Goal: Information Seeking & Learning: Learn about a topic

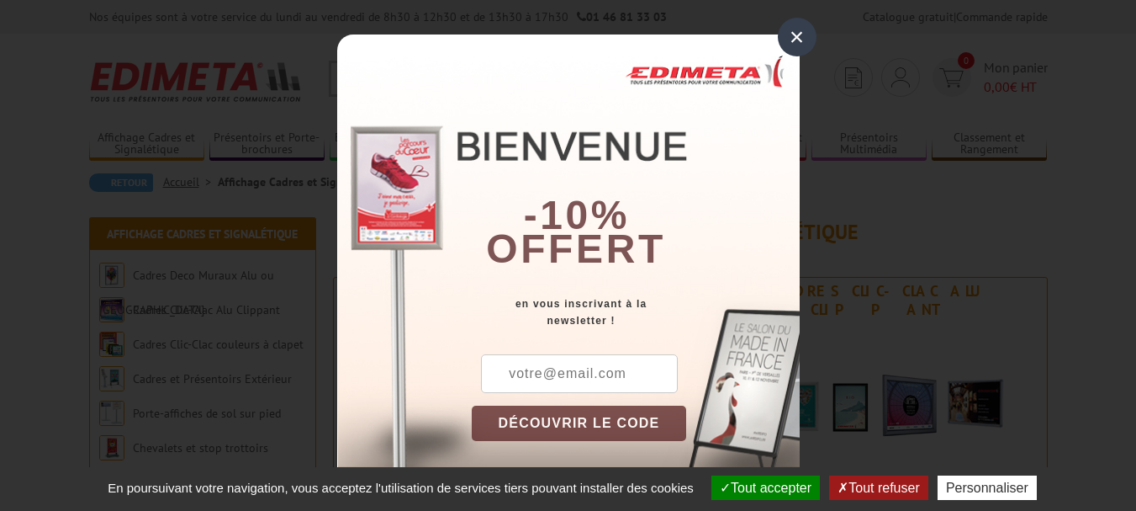
click at [781, 43] on div "×" at bounding box center [797, 37] width 39 height 39
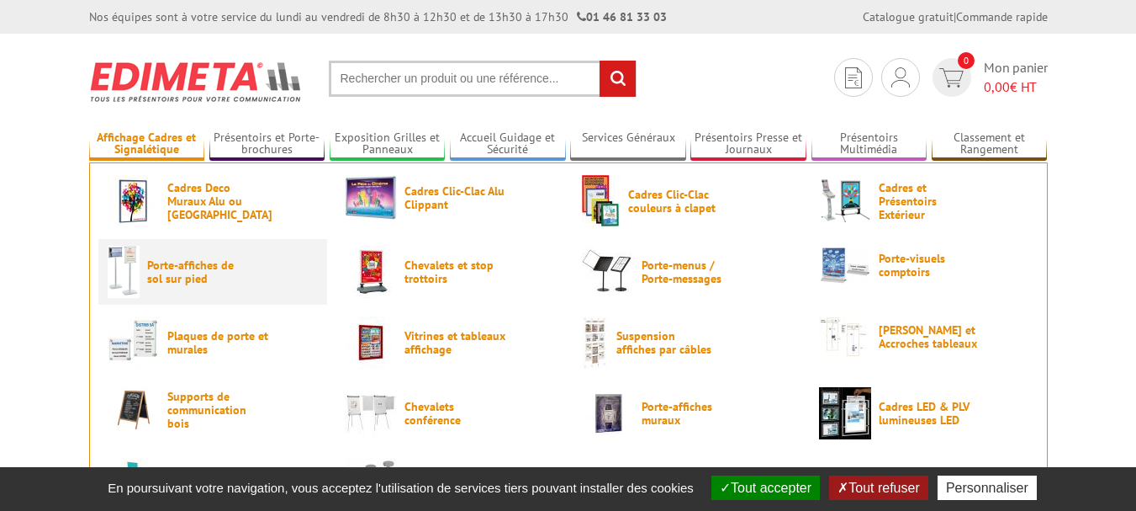
click at [185, 276] on span "Porte-affiches de sol sur pied" at bounding box center [197, 271] width 101 height 27
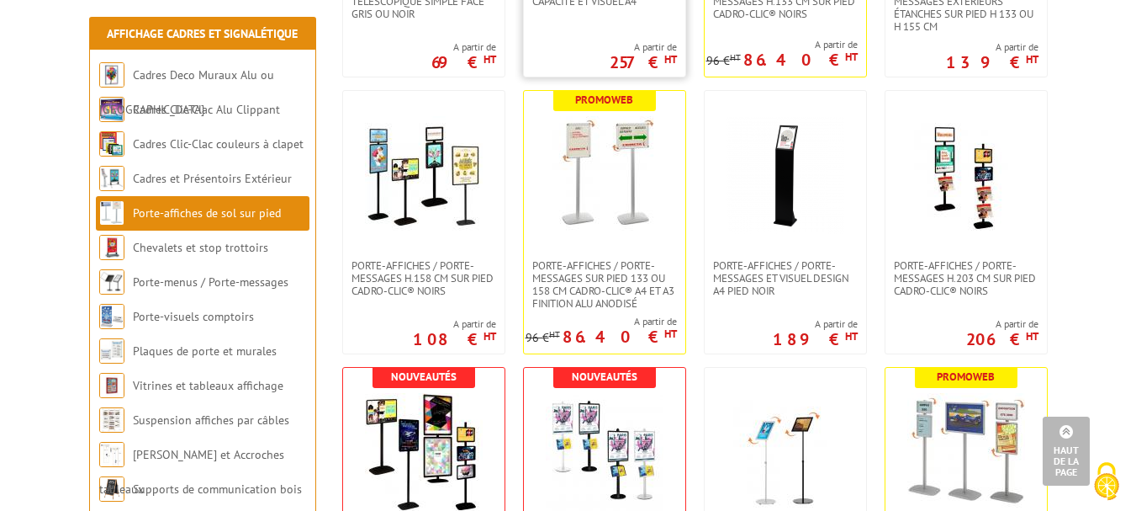
scroll to position [1093, 0]
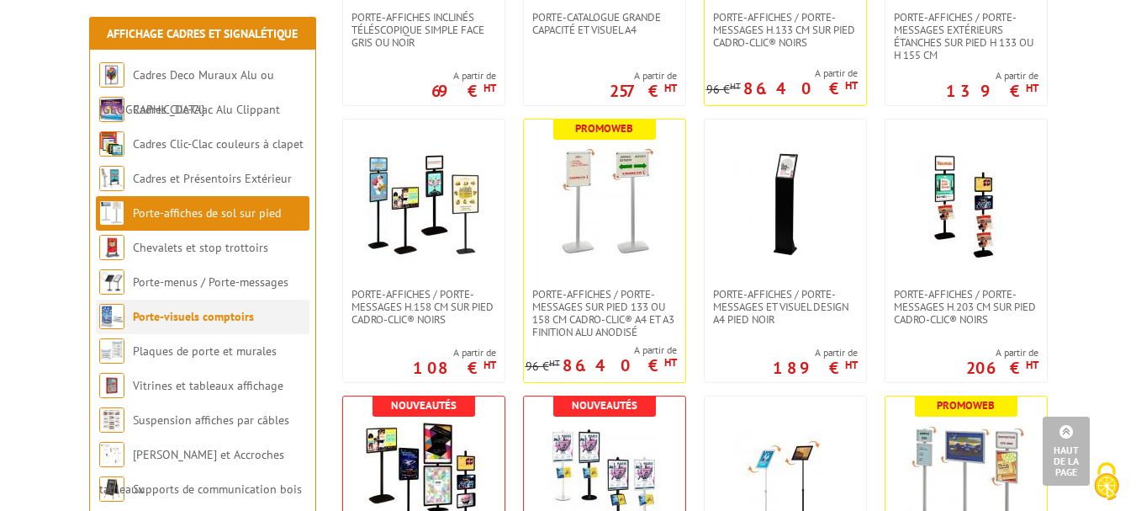
click at [249, 300] on li "Porte-visuels comptoirs" at bounding box center [203, 316] width 214 height 34
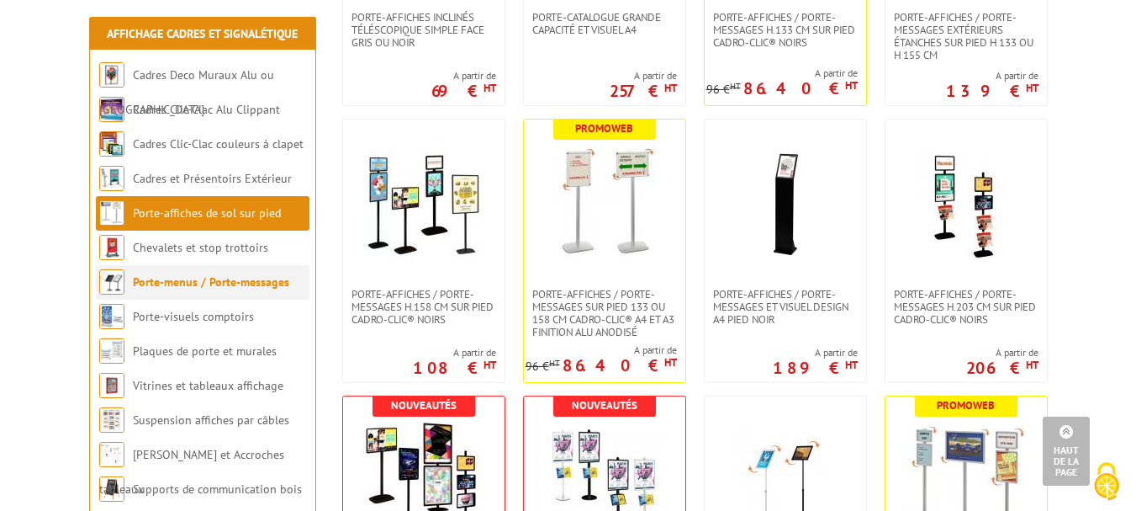
click at [243, 291] on li "Porte-menus / Porte-messages" at bounding box center [203, 282] width 214 height 34
click at [222, 280] on link "Porte-menus / Porte-messages" at bounding box center [211, 281] width 156 height 15
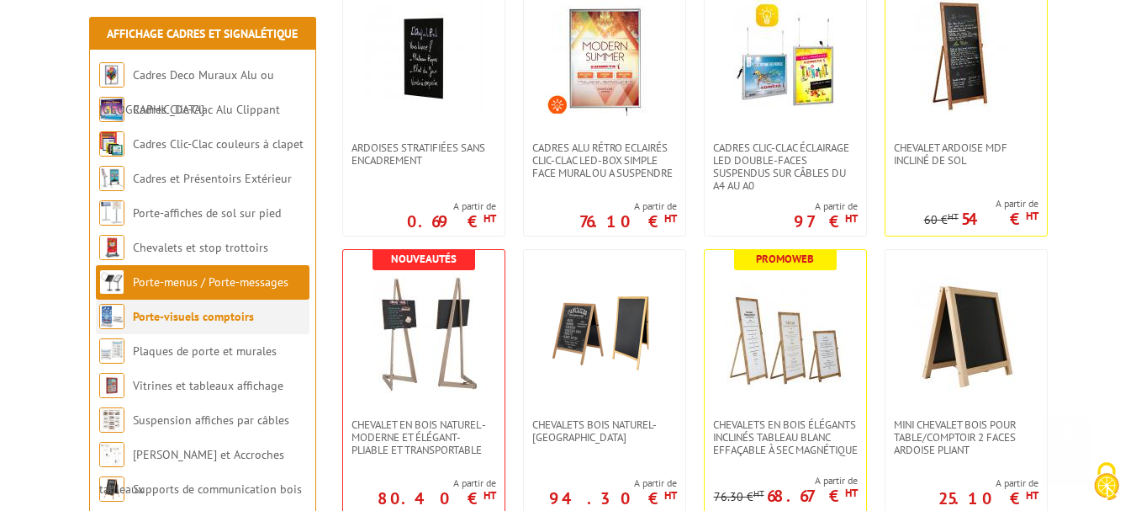
scroll to position [421, 0]
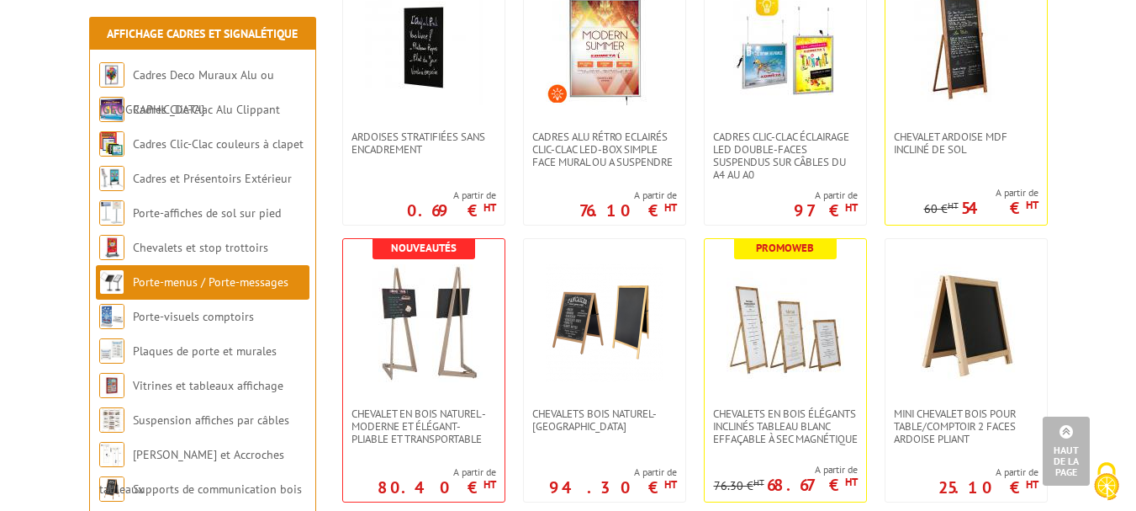
click at [199, 291] on li "Porte-menus / Porte-messages" at bounding box center [203, 282] width 214 height 34
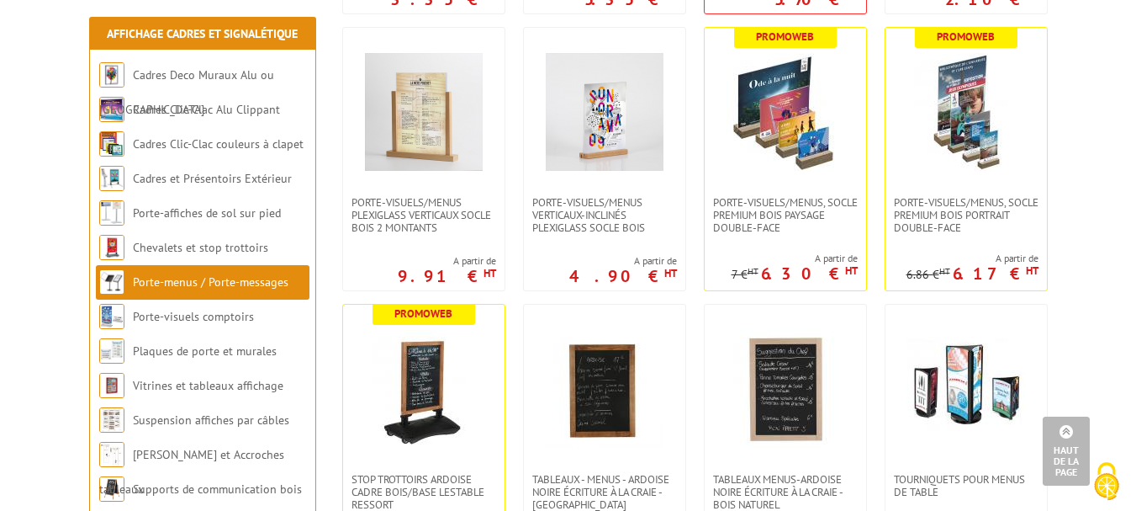
scroll to position [2271, 0]
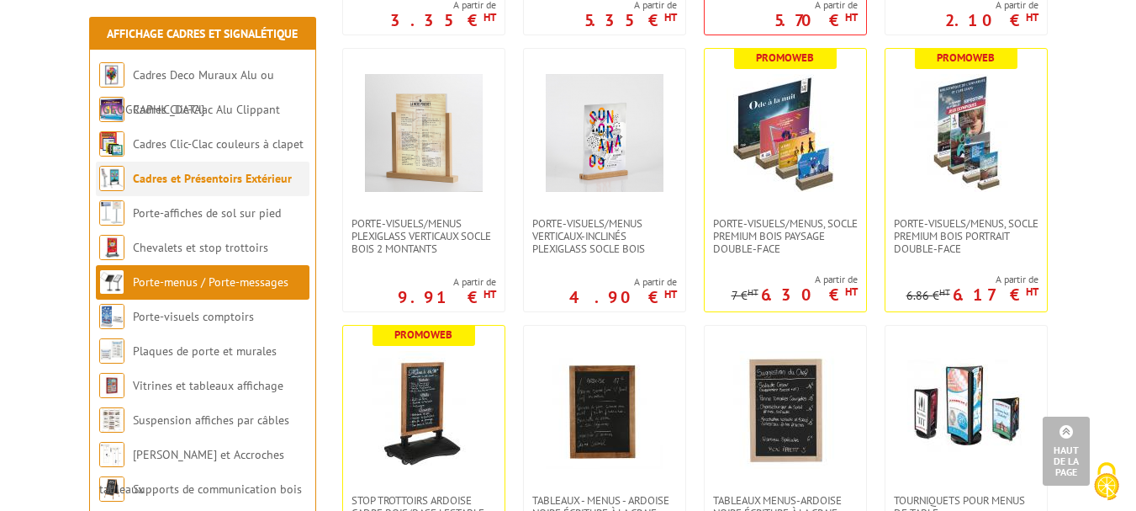
click at [209, 180] on link "Cadres et Présentoirs Extérieur" at bounding box center [212, 178] width 159 height 15
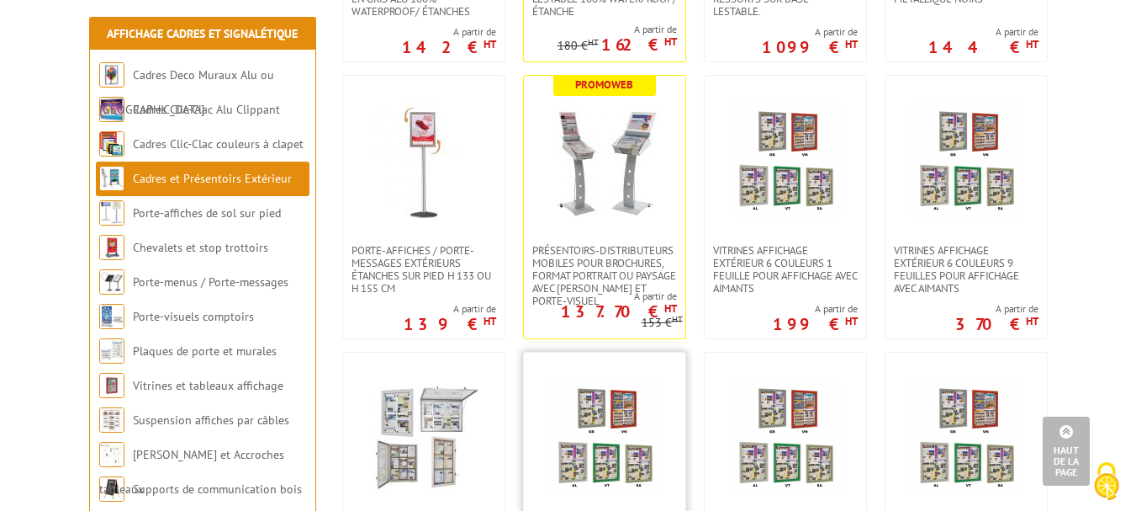
scroll to position [841, 0]
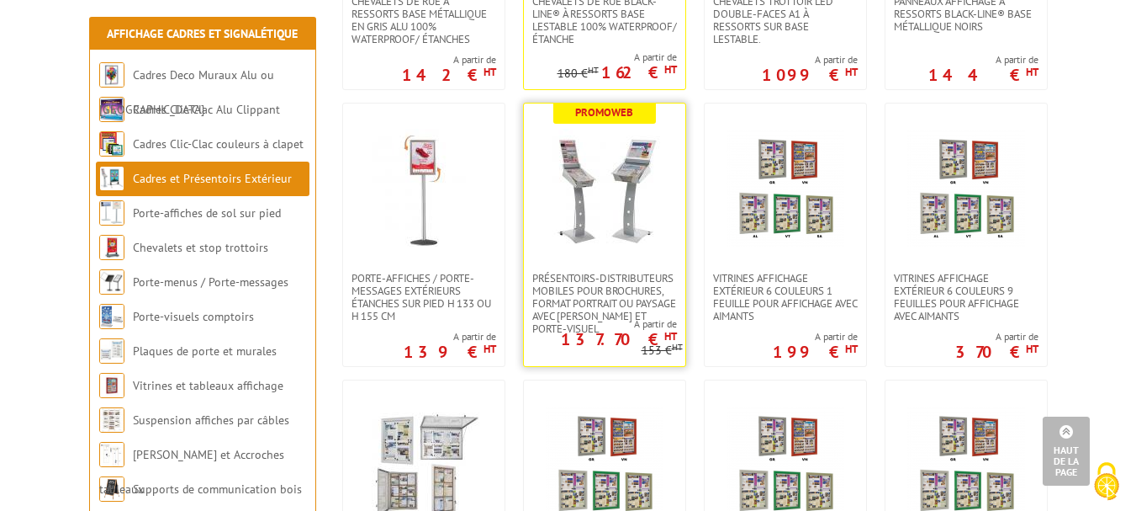
click at [608, 199] on img at bounding box center [605, 188] width 118 height 118
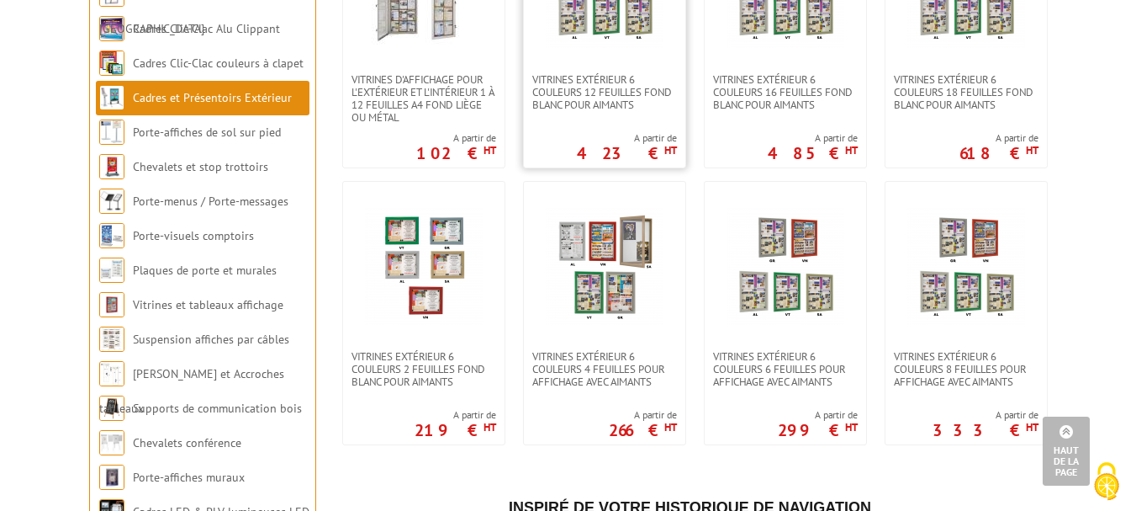
scroll to position [1347, 0]
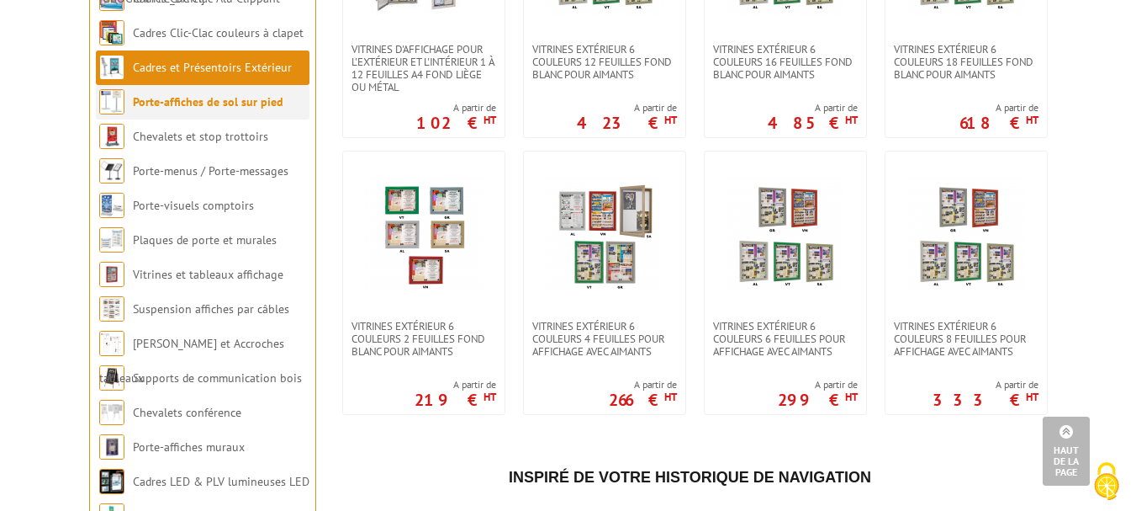
click at [172, 119] on li "Porte-affiches de sol sur pied" at bounding box center [203, 102] width 214 height 34
click at [229, 109] on link "Porte-affiches de sol sur pied" at bounding box center [208, 101] width 151 height 15
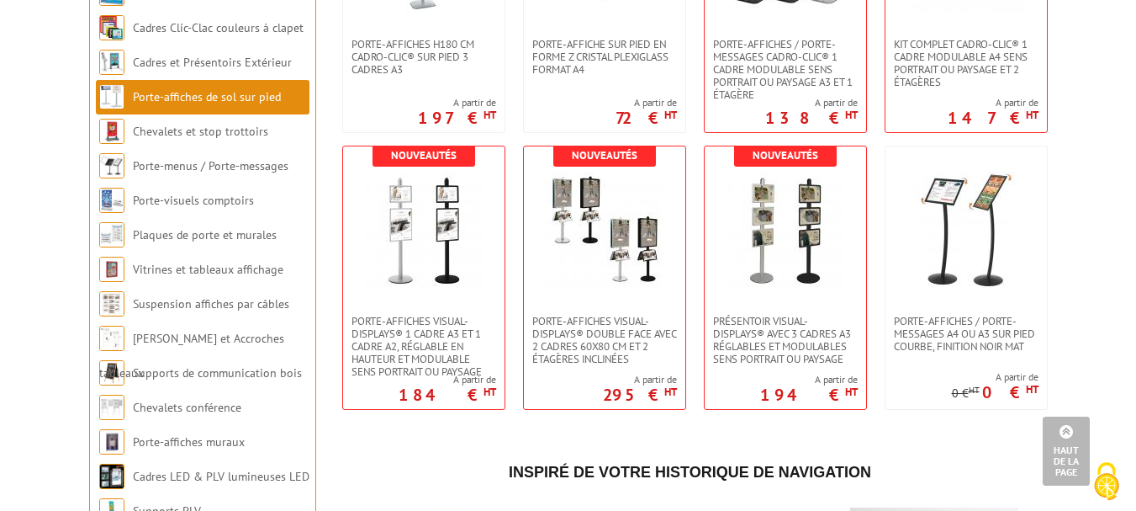
scroll to position [3196, 0]
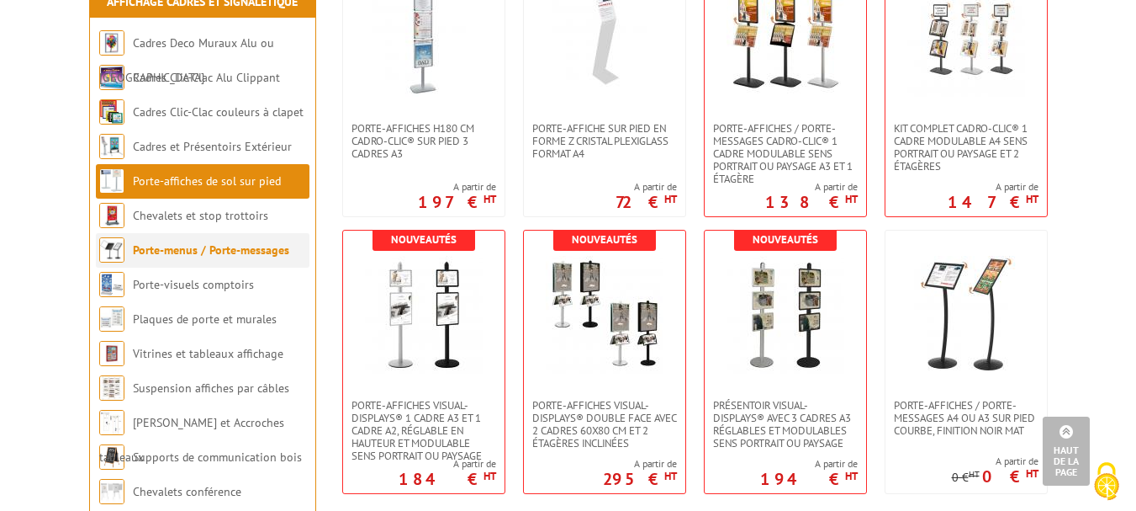
click at [272, 257] on link "Porte-menus / Porte-messages" at bounding box center [211, 249] width 156 height 15
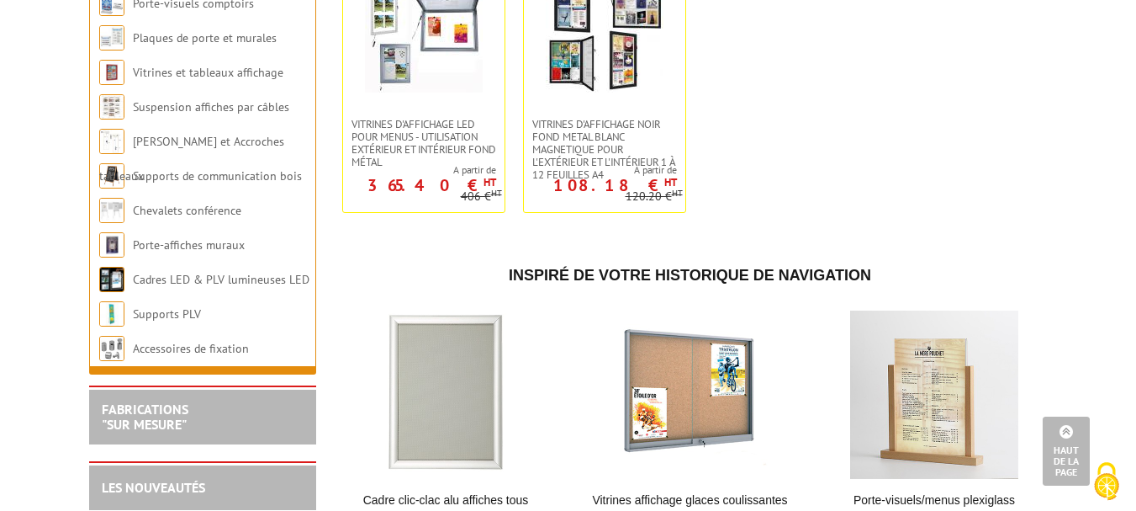
scroll to position [2936, 0]
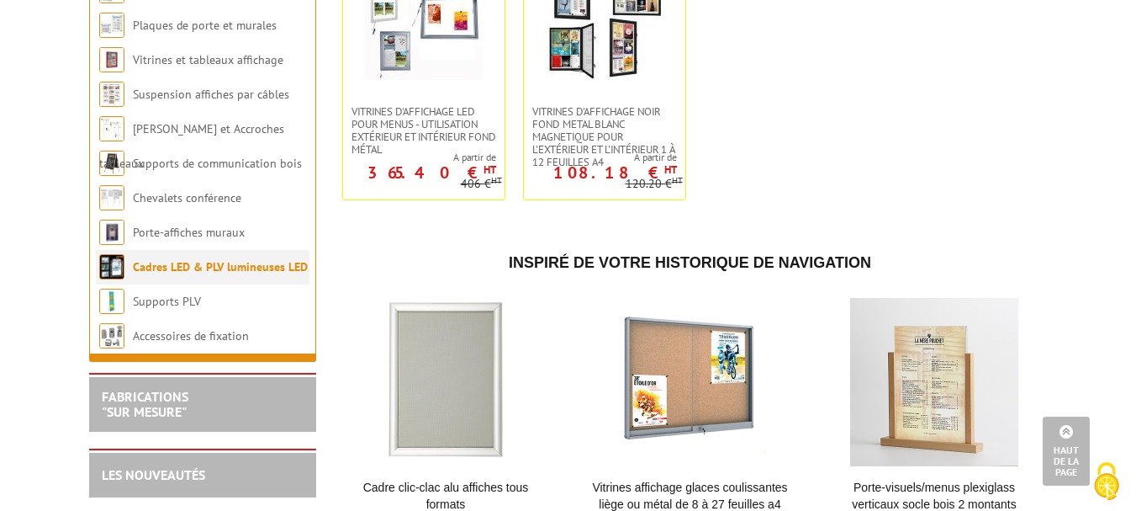
click at [199, 273] on link "Cadres LED & PLV lumineuses LED" at bounding box center [220, 266] width 175 height 15
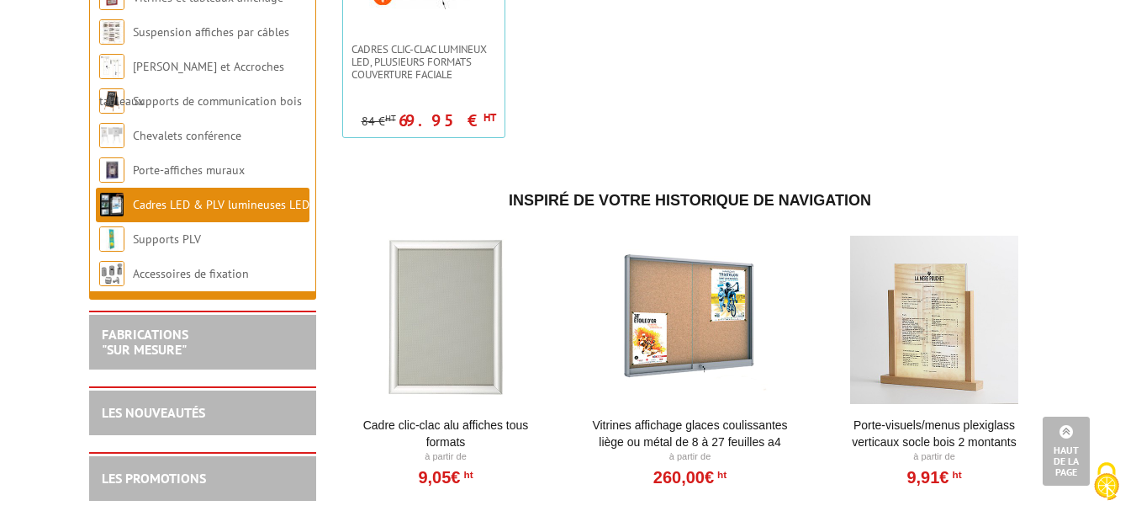
scroll to position [1514, 0]
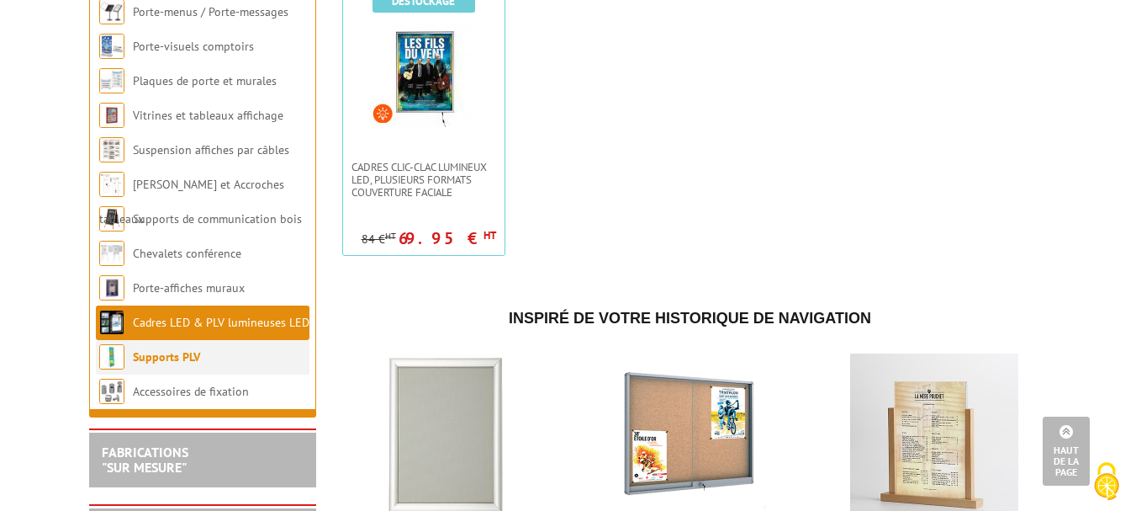
click at [197, 364] on link "Supports PLV" at bounding box center [166, 356] width 67 height 15
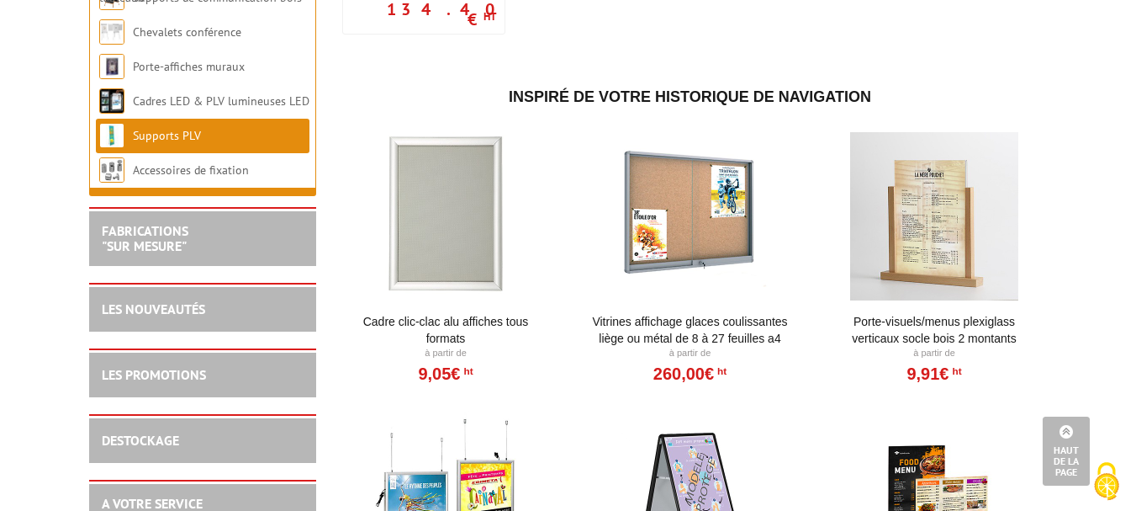
scroll to position [5046, 0]
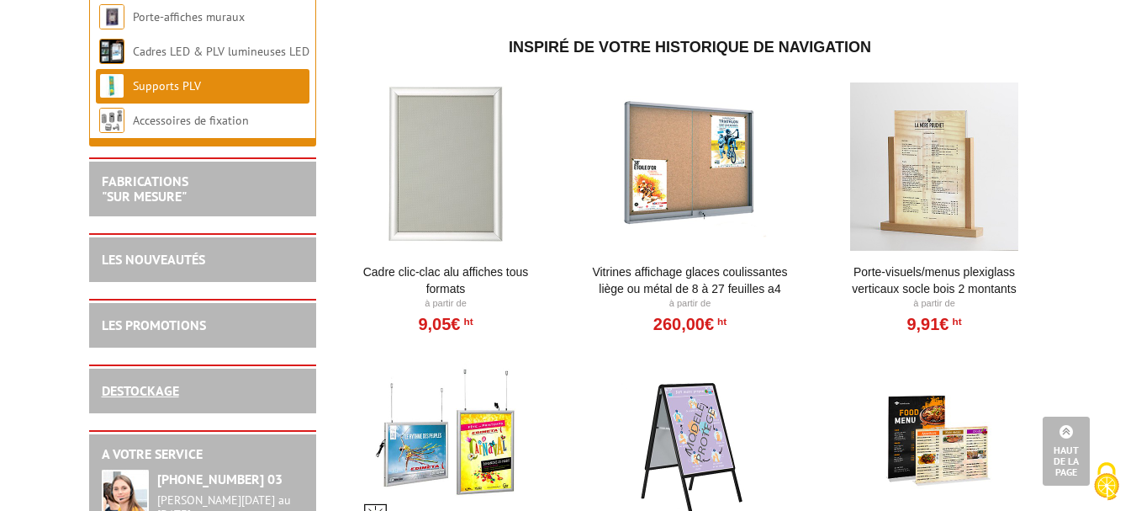
click at [154, 399] on link "DESTOCKAGE" at bounding box center [140, 390] width 77 height 17
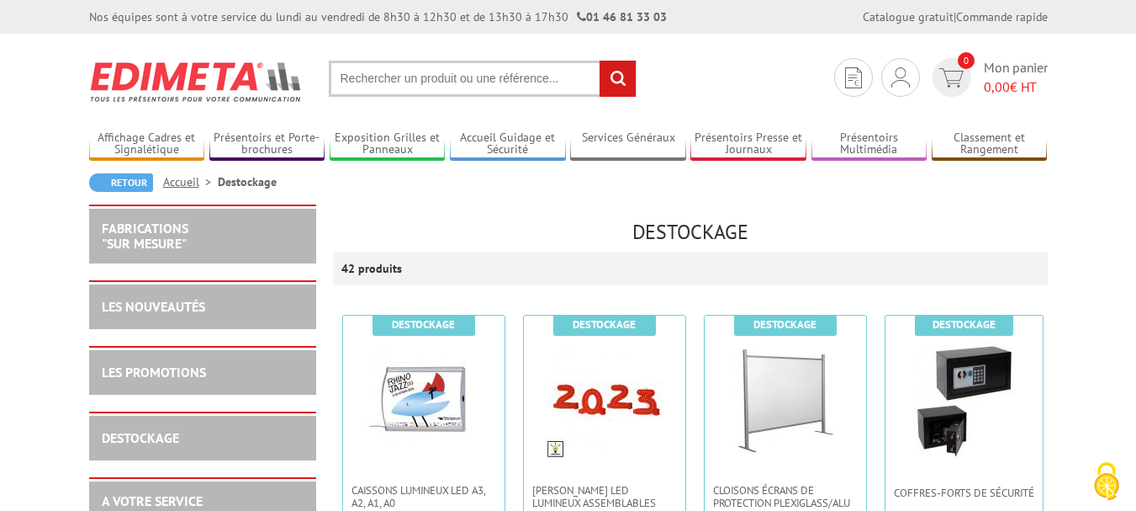
click at [397, 76] on input "text" at bounding box center [483, 79] width 308 height 36
type input "DISTRIBUTEUR DOCUMENTS"
click at [600, 61] on input "rechercher" at bounding box center [618, 79] width 36 height 36
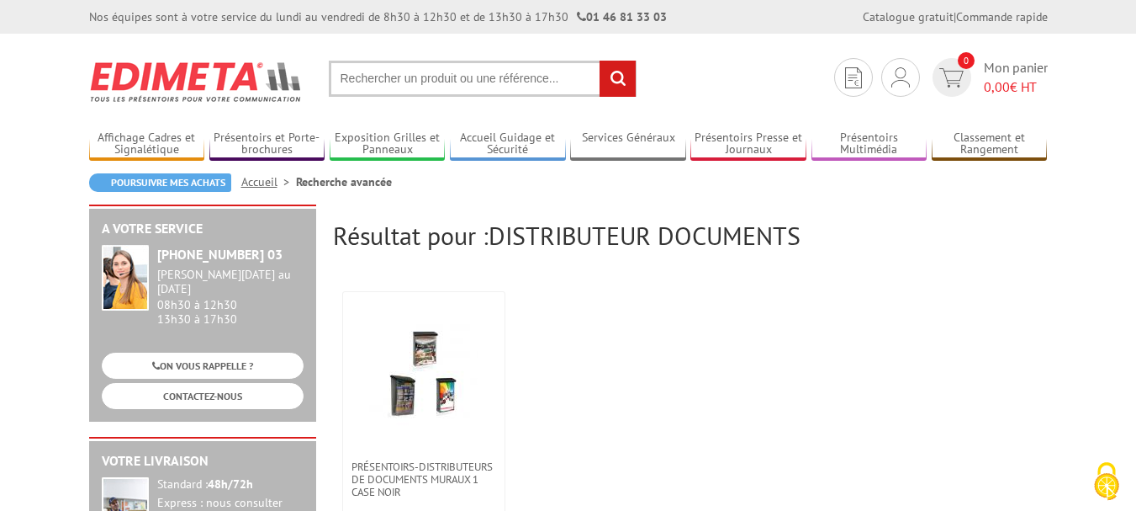
click at [556, 82] on input "text" at bounding box center [483, 79] width 308 height 36
drag, startPoint x: 579, startPoint y: 68, endPoint x: 394, endPoint y: 67, distance: 185.0
click at [394, 67] on input "text" at bounding box center [483, 79] width 308 height 36
click at [565, 79] on input "text" at bounding box center [483, 79] width 308 height 36
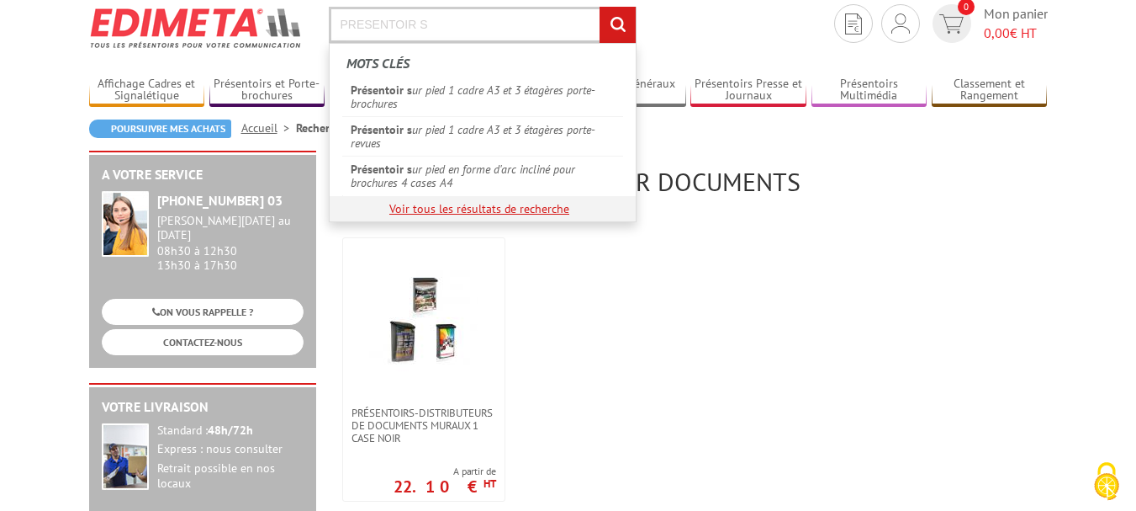
scroll to position [84, 0]
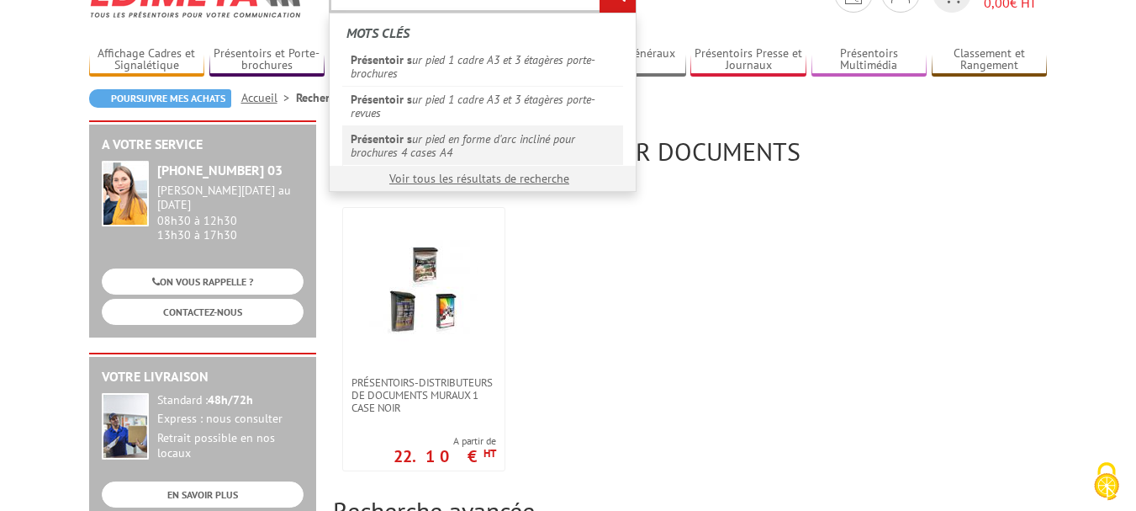
type input "PRESENTOIR S"
click at [477, 151] on link "Présentoir s ur pied en forme d'arc incliné pour brochures 4 cases A4" at bounding box center [482, 145] width 281 height 40
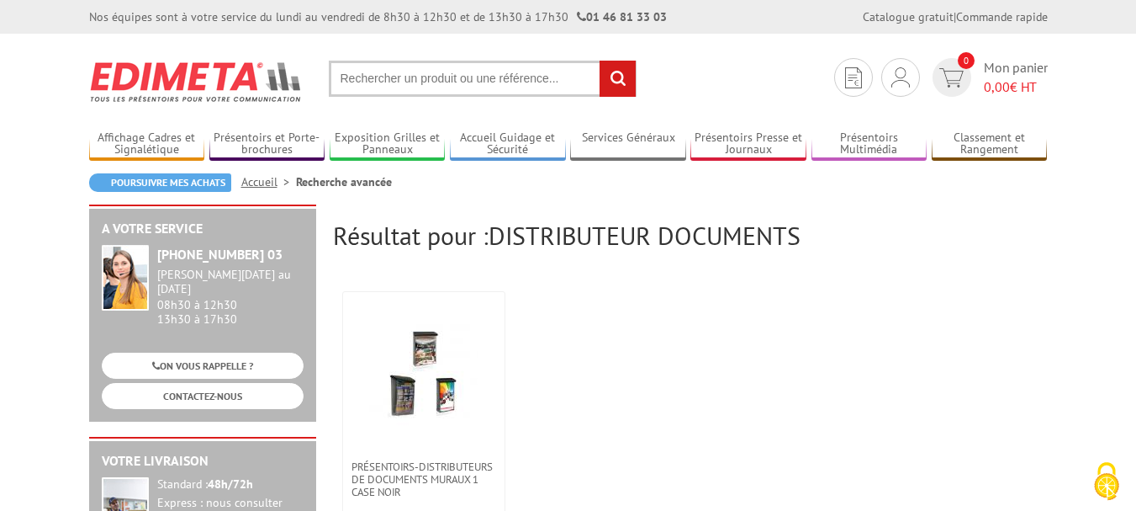
click at [419, 82] on input "text" at bounding box center [483, 79] width 308 height 36
type input "PRESENTOIR SUR PIEDS"
click at [624, 85] on input "rechercher" at bounding box center [618, 79] width 36 height 36
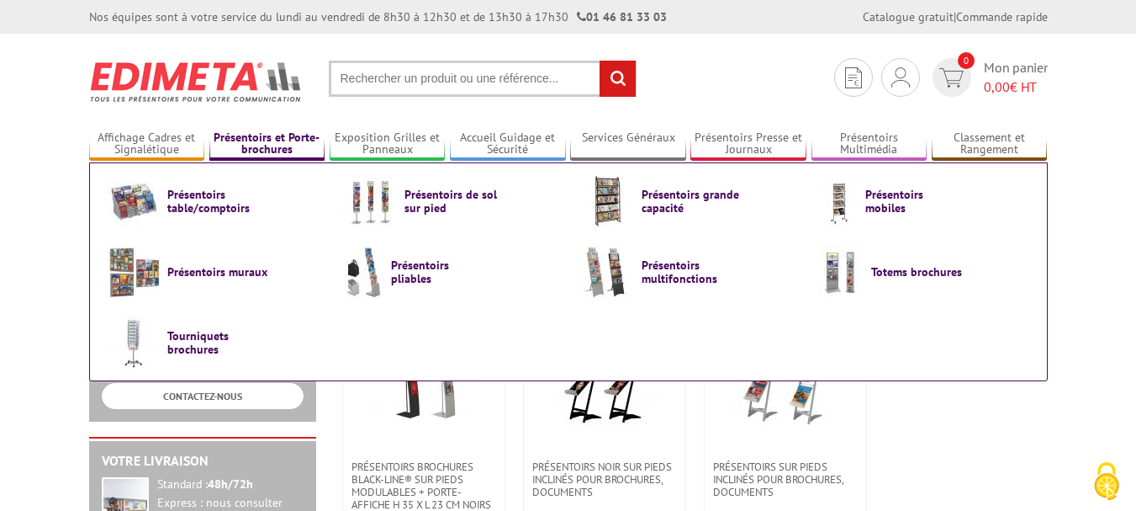
click at [241, 147] on link "Présentoirs et Porte-brochures" at bounding box center [267, 144] width 116 height 28
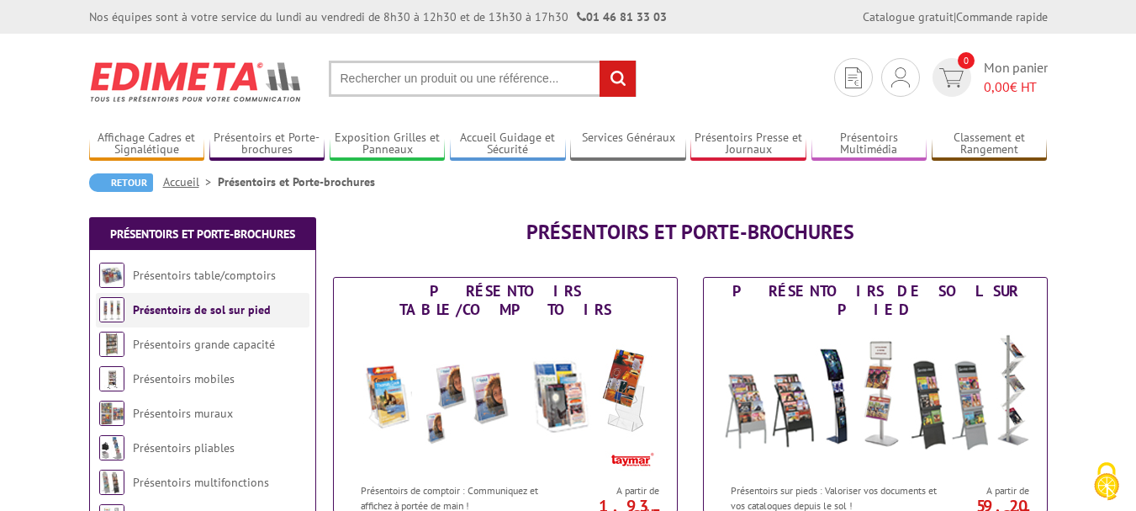
click at [246, 307] on link "Présentoirs de sol sur pied" at bounding box center [202, 309] width 138 height 15
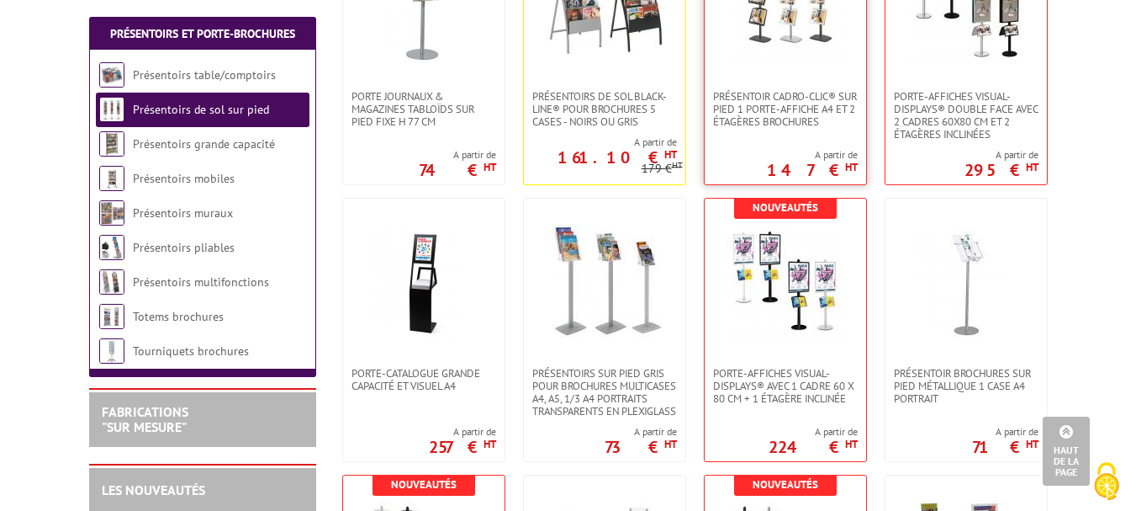
scroll to position [757, 0]
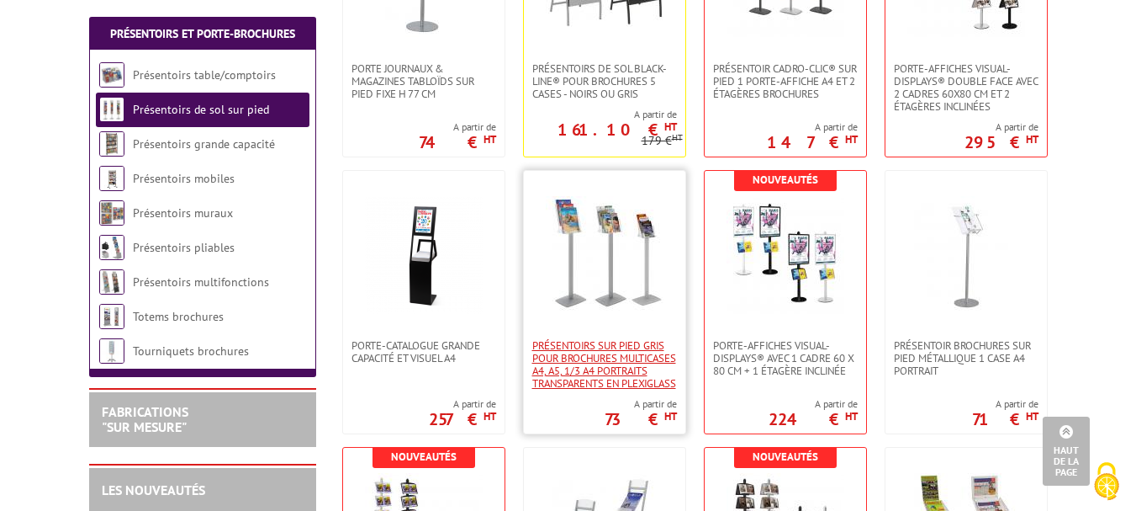
click at [633, 362] on span "Présentoirs sur pied GRIS pour brochures multicases A4, A5, 1/3 A4 Portraits tr…" at bounding box center [604, 364] width 145 height 50
